Goal: Task Accomplishment & Management: Use online tool/utility

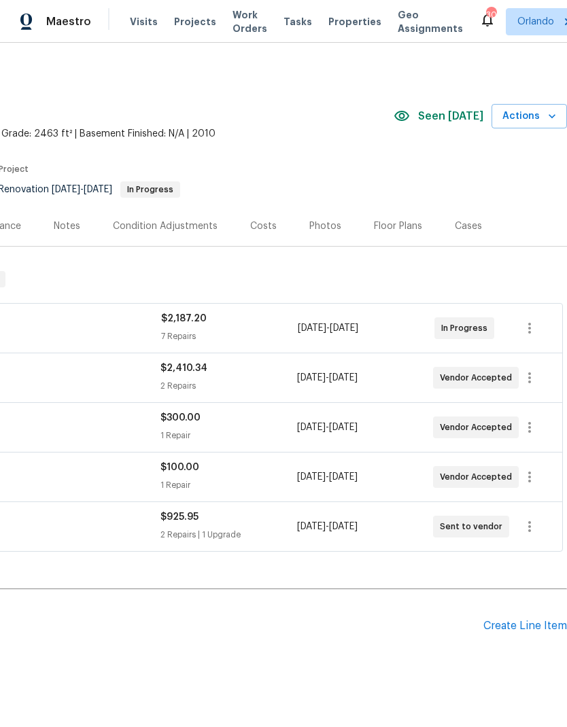
scroll to position [0, 201]
click at [548, 111] on icon "button" at bounding box center [552, 116] width 14 height 14
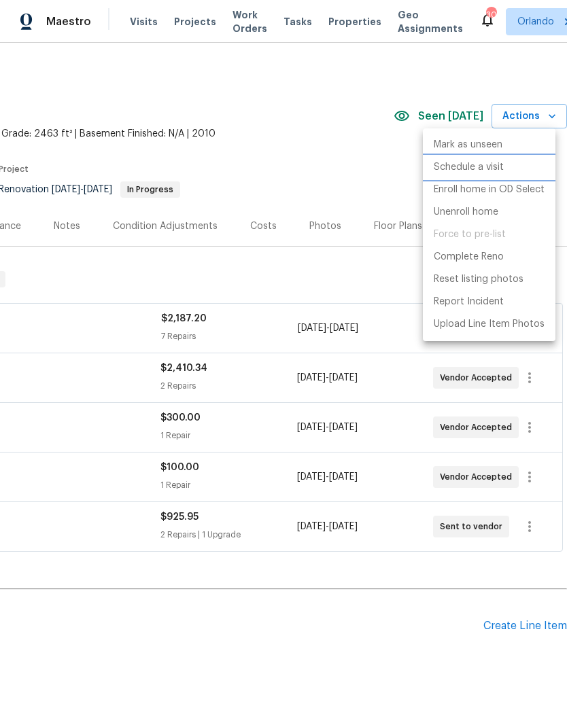
click at [498, 164] on p "Schedule a visit" at bounding box center [469, 167] width 70 height 14
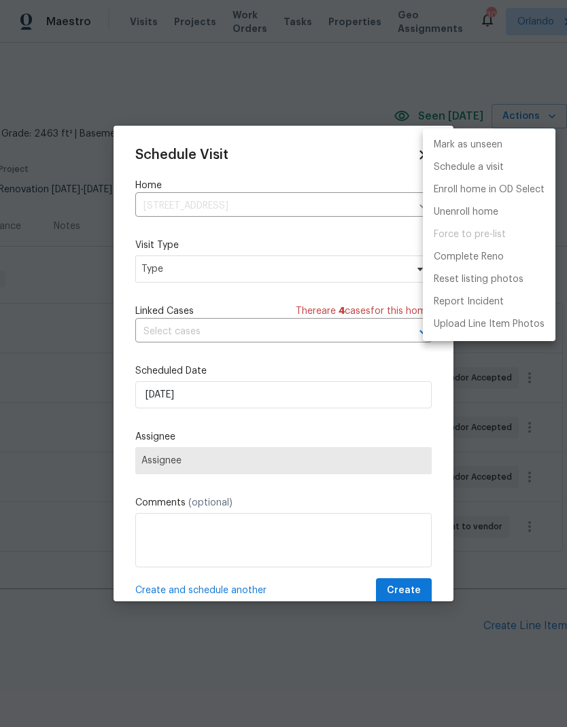
click at [320, 269] on div at bounding box center [283, 363] width 567 height 727
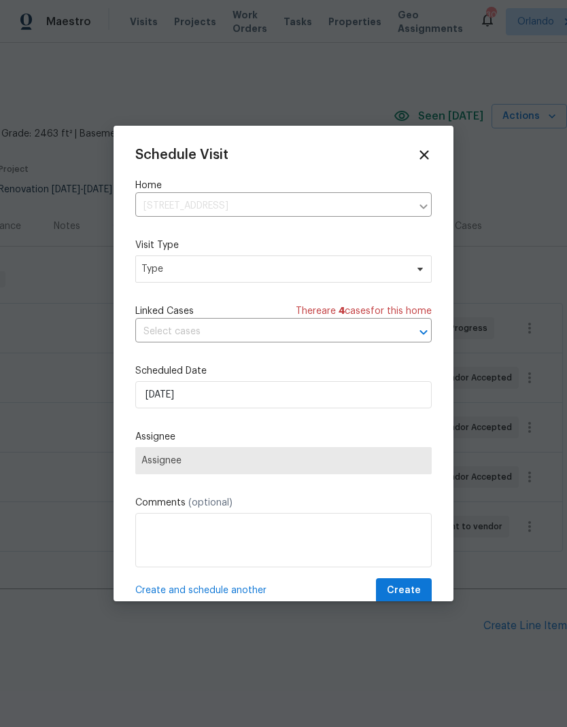
click at [319, 268] on div "Mark as unseen Schedule a visit Enroll home in OD Select Unenroll home Force to…" at bounding box center [283, 363] width 567 height 727
click at [384, 270] on span "Type" at bounding box center [273, 269] width 264 height 14
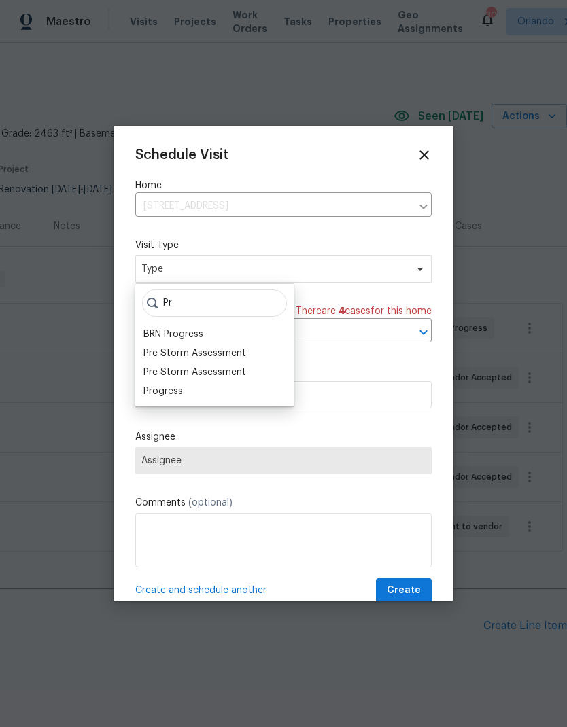
type input "Pr"
click at [176, 394] on div "Progress" at bounding box center [162, 392] width 39 height 14
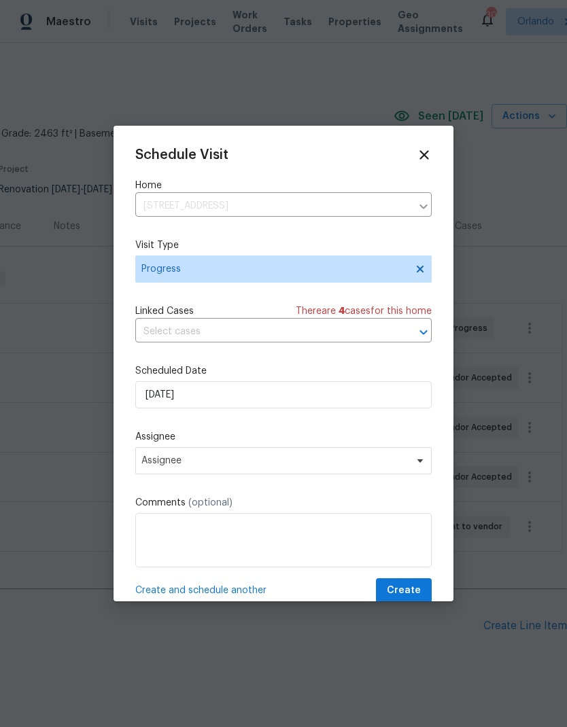
click at [372, 422] on div "Schedule Visit Home 5361 Silver Thistle Ln, Saint Cloud, FL 34772 ​ Visit Type …" at bounding box center [283, 376] width 296 height 456
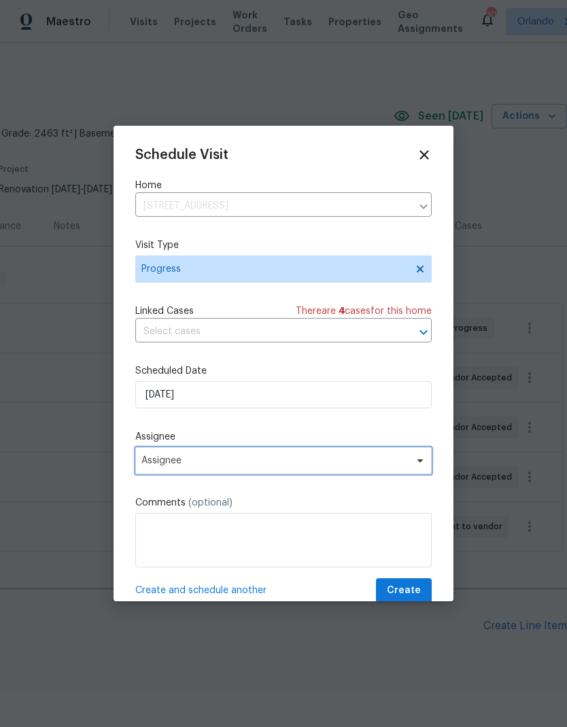
click at [402, 475] on span "Assignee" at bounding box center [283, 460] width 296 height 27
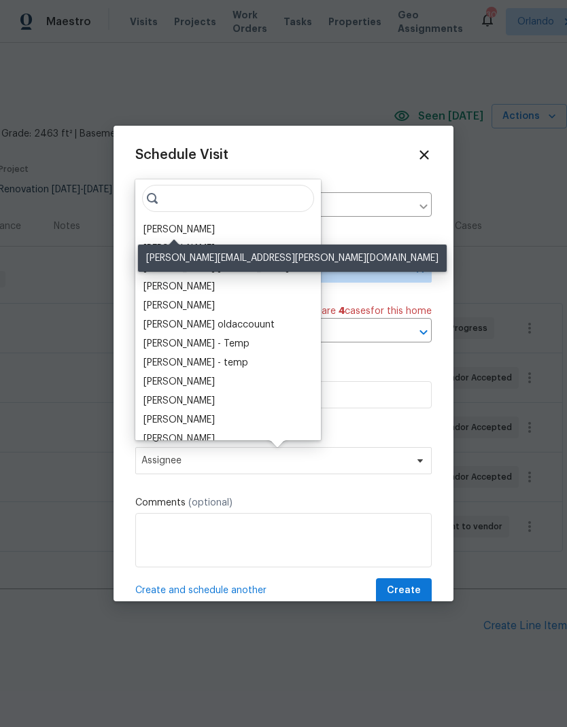
click at [192, 235] on div "[PERSON_NAME]" at bounding box center [178, 230] width 71 height 14
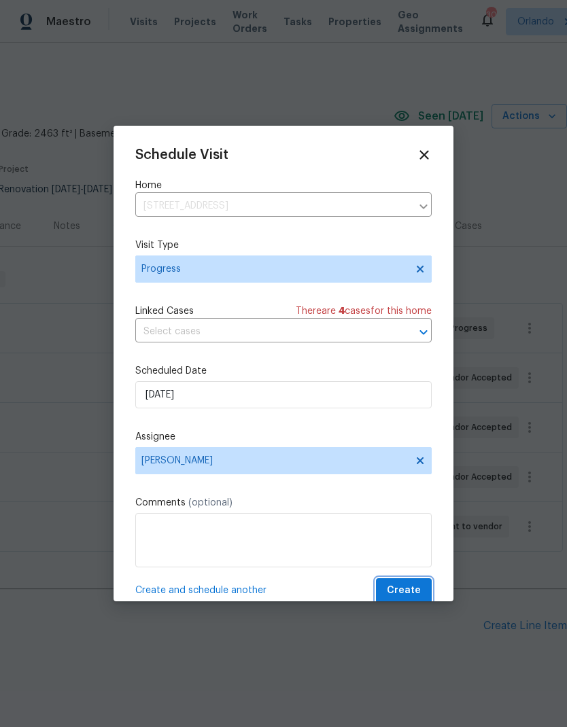
click at [411, 589] on span "Create" at bounding box center [404, 591] width 34 height 17
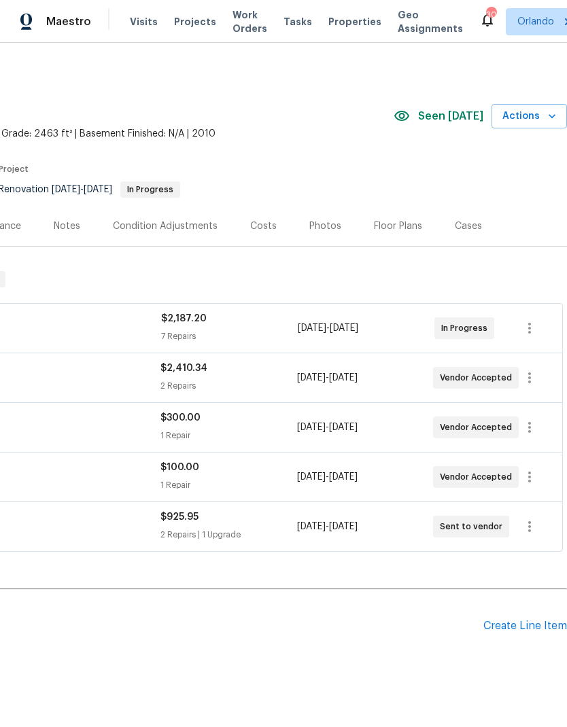
scroll to position [0, 203]
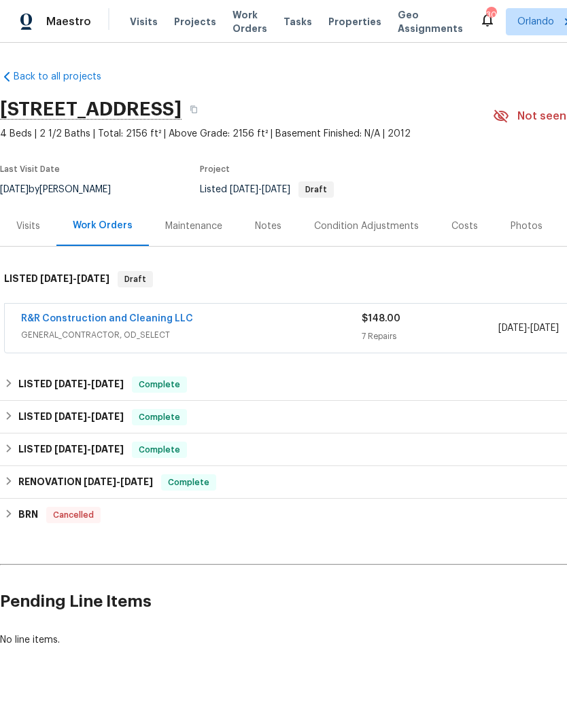
click at [139, 314] on link "R&R Construction and Cleaning LLC" at bounding box center [107, 319] width 172 height 10
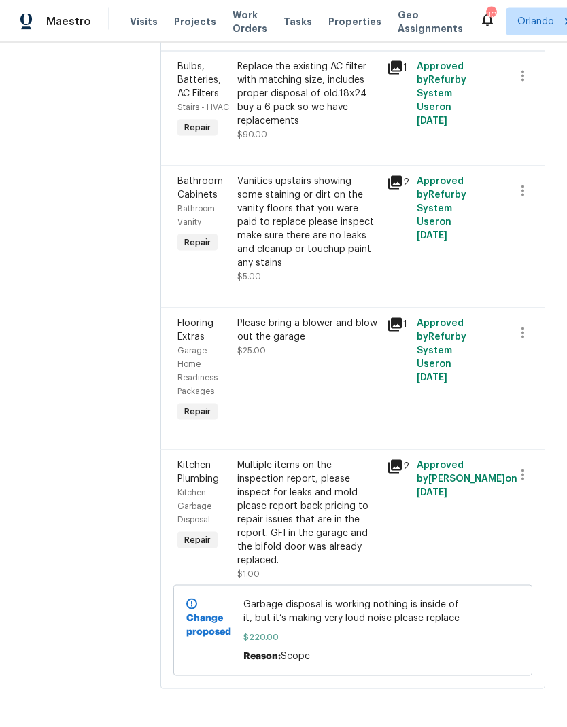
scroll to position [54, 0]
click at [376, 617] on span "Garbage disposal is working nothing is inside of it, but it’s making very loud …" at bounding box center [353, 611] width 220 height 27
click at [410, 598] on span "Garbage disposal is working nothing is inside of it, but it’s making very loud …" at bounding box center [353, 611] width 220 height 27
click at [409, 585] on div "Change proposed Garbage disposal is working nothing is inside of it, but it’s m…" at bounding box center [352, 630] width 359 height 91
click at [345, 508] on div "Multiple items on the inspection report, please inspect for leaks and mold plea…" at bounding box center [307, 513] width 141 height 109
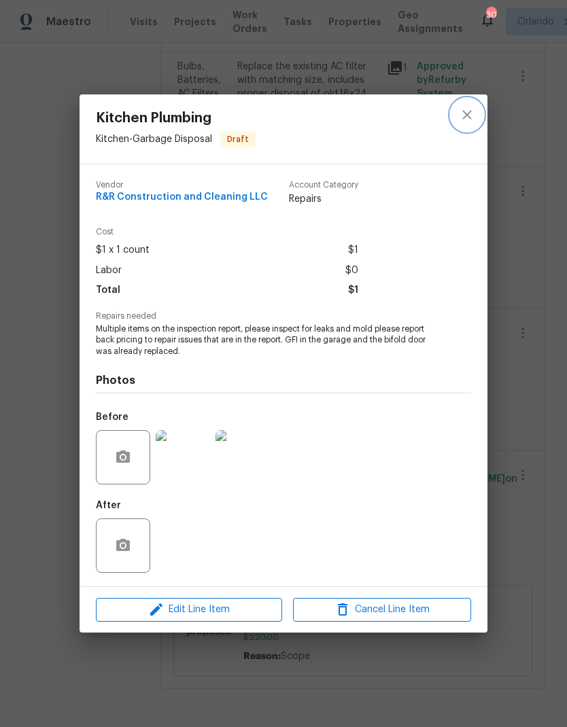
click at [462, 110] on icon "close" at bounding box center [467, 115] width 16 height 16
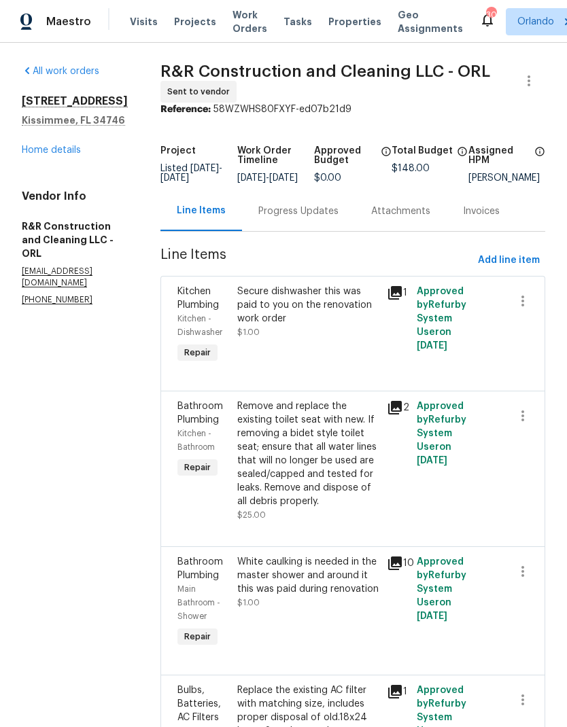
scroll to position [0, 0]
click at [44, 145] on link "Home details" at bounding box center [51, 150] width 59 height 10
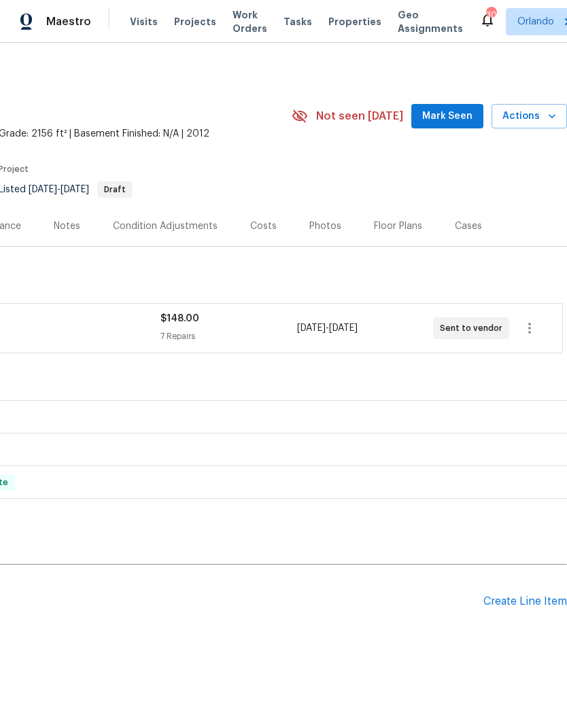
scroll to position [0, 201]
click at [456, 110] on span "Mark Seen" at bounding box center [447, 116] width 50 height 17
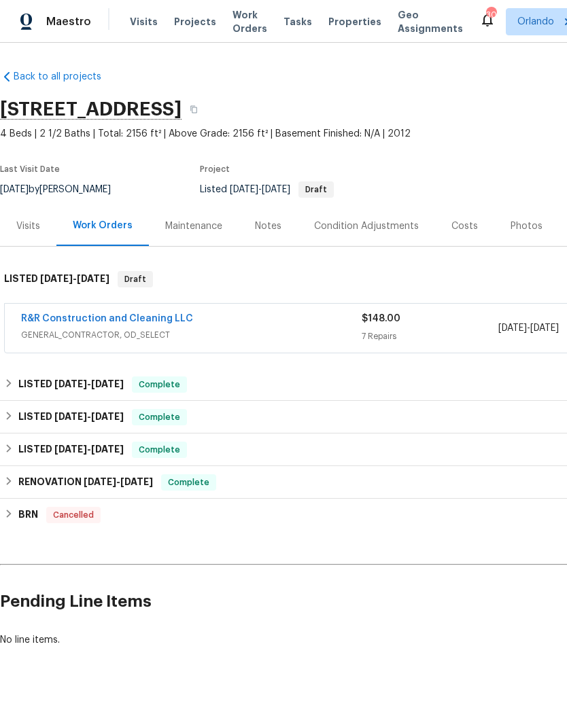
scroll to position [0, 0]
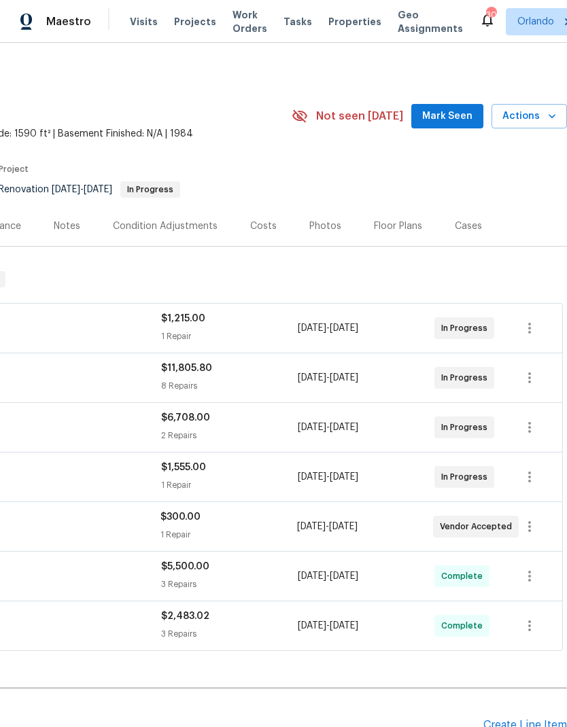
scroll to position [0, 201]
click at [464, 105] on button "Mark Seen" at bounding box center [447, 116] width 72 height 25
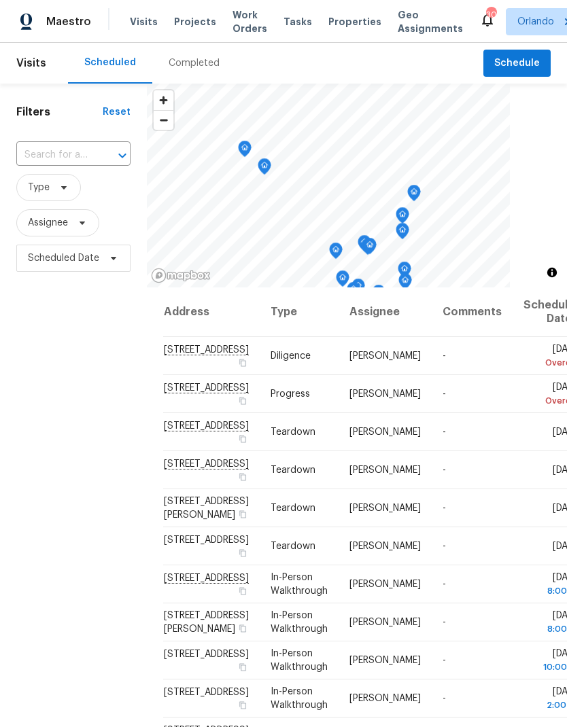
click at [196, 19] on span "Projects" at bounding box center [195, 22] width 42 height 14
